Goal: Complete application form

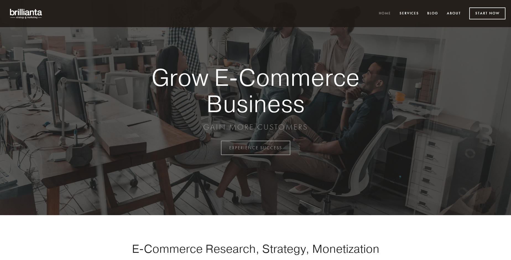
scroll to position [1449, 0]
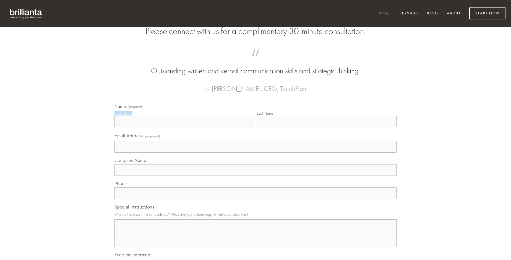
type input "[PERSON_NAME]"
click at [326, 127] on input "Last Name" at bounding box center [327, 122] width 140 height 12
type input "[PERSON_NAME]"
click at [255, 152] on input "Email Address (required)" at bounding box center [255, 147] width 282 height 12
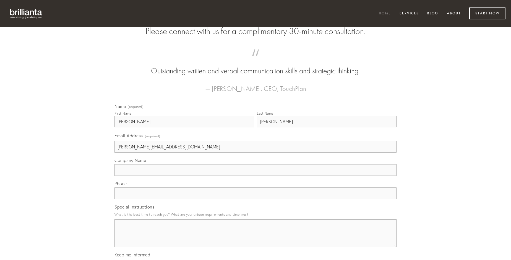
type input "[PERSON_NAME][EMAIL_ADDRESS][DOMAIN_NAME]"
click at [255, 176] on input "Company Name" at bounding box center [255, 170] width 282 height 12
type input "delectatio"
click at [255, 199] on input "text" at bounding box center [255, 193] width 282 height 12
click at [255, 238] on textarea "Special Instructions" at bounding box center [255, 233] width 282 height 28
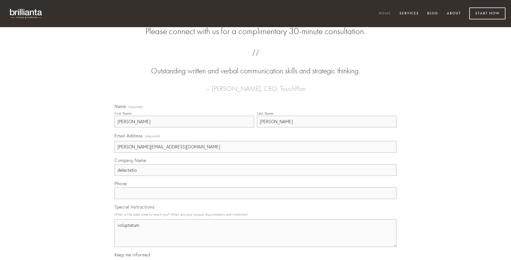
type textarea "voluptatum"
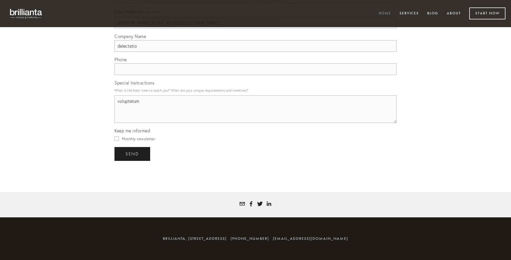
click at [133, 153] on span "send" at bounding box center [133, 153] width 14 height 5
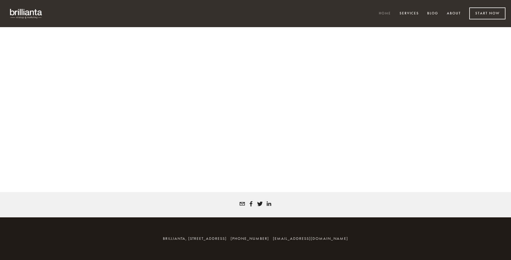
scroll to position [1442, 0]
